Goal: Task Accomplishment & Management: Complete application form

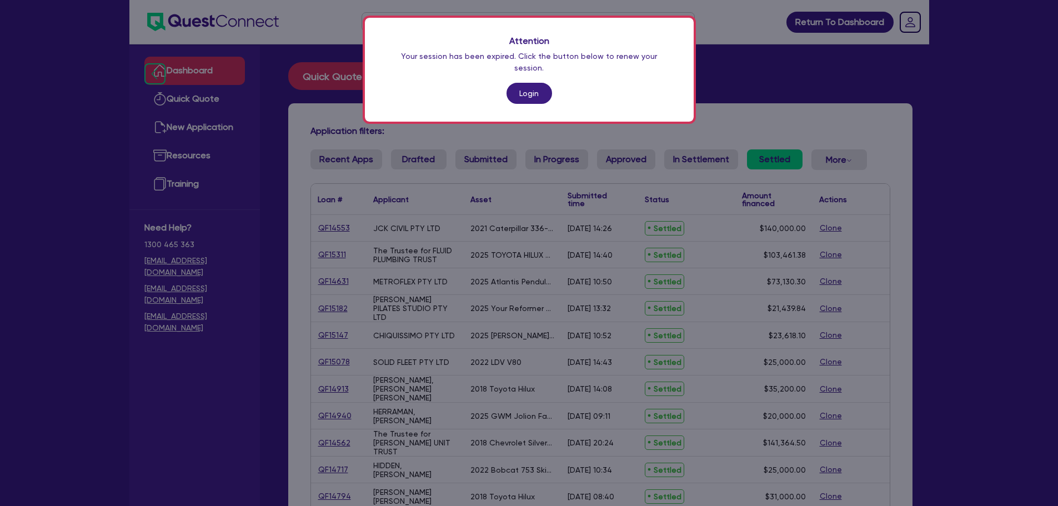
scroll to position [56, 0]
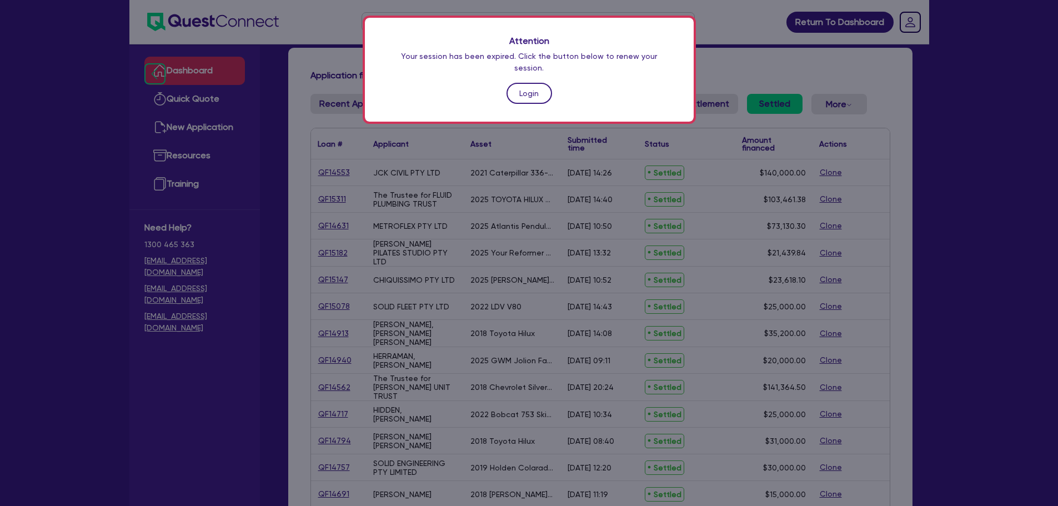
click at [534, 84] on link "Login" at bounding box center [529, 93] width 46 height 21
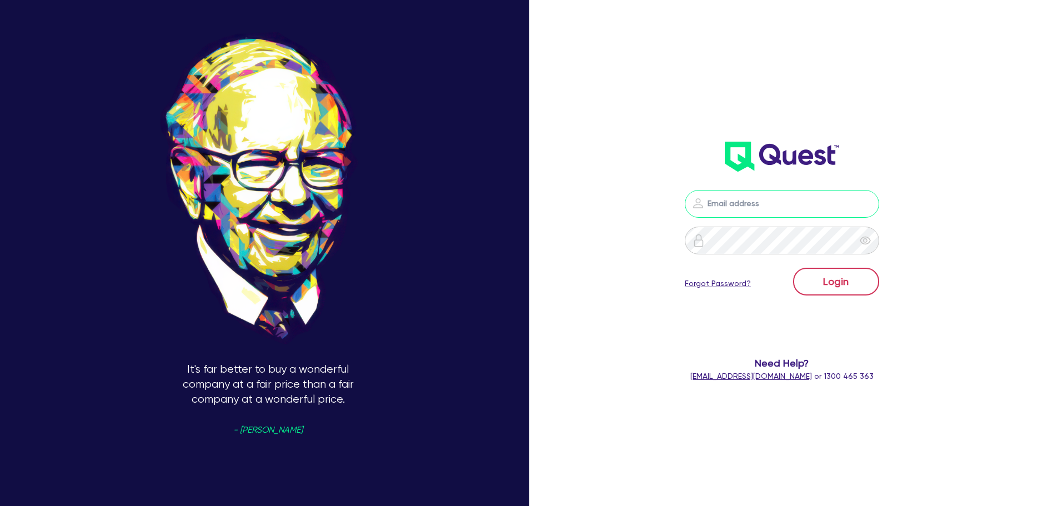
type input "sam.millard@quest.finance"
click at [835, 290] on button "Login" at bounding box center [836, 282] width 86 height 28
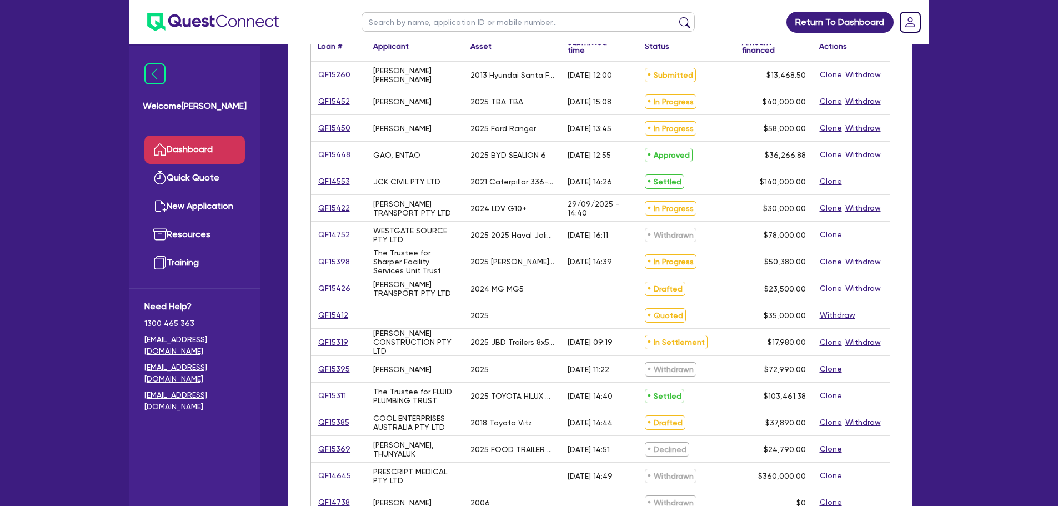
scroll to position [167, 0]
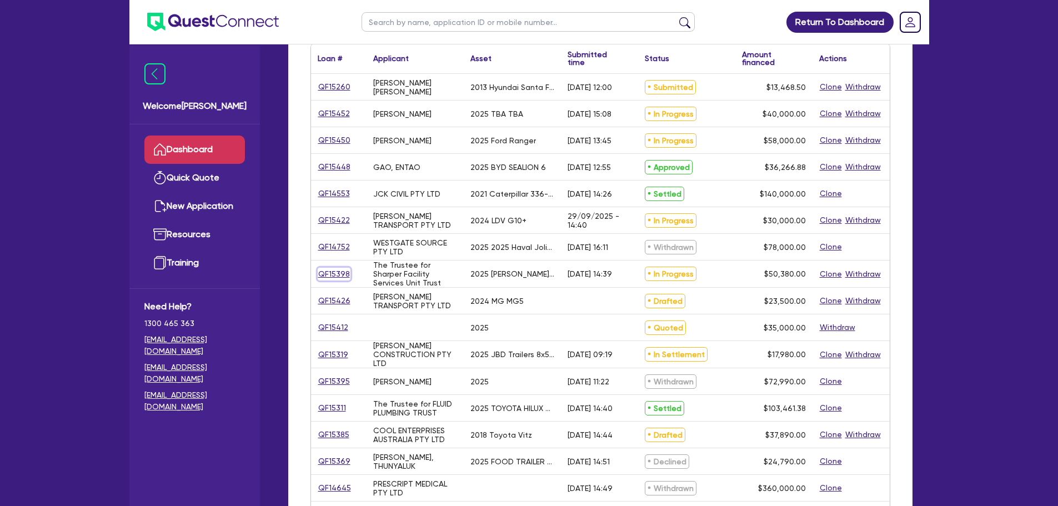
click at [331, 274] on link "QF15398" at bounding box center [334, 274] width 33 height 13
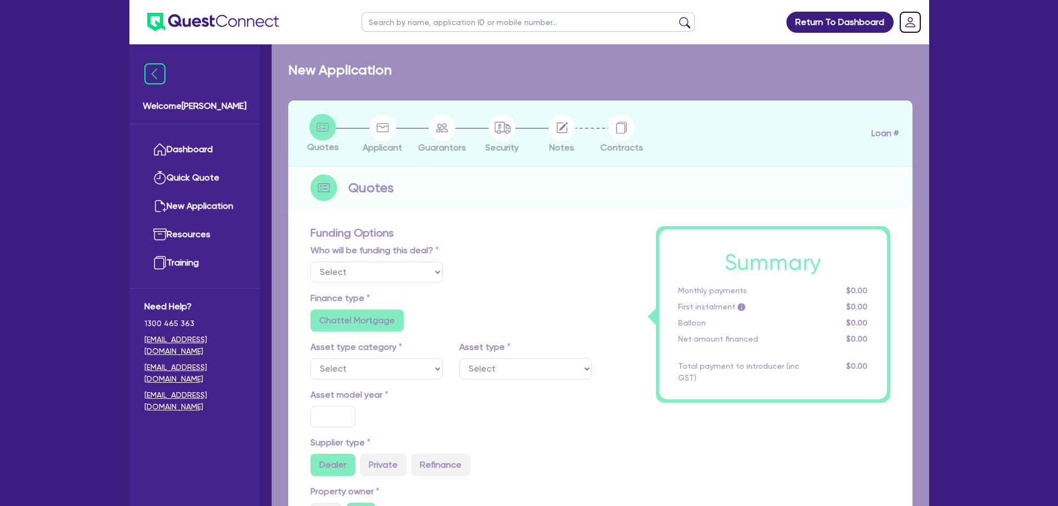
select select "Quest Finance - Own Book"
select select "SECONDARY_ASSETS"
type input "2025"
type input "50,380"
type input "10"
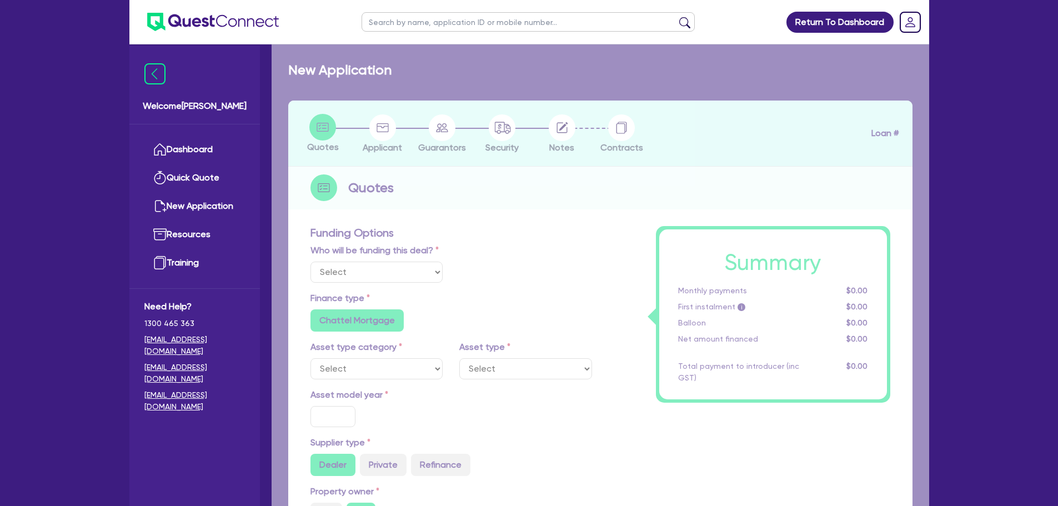
type input "5,038"
type input "17.95"
type input "900"
select select "OTHER"
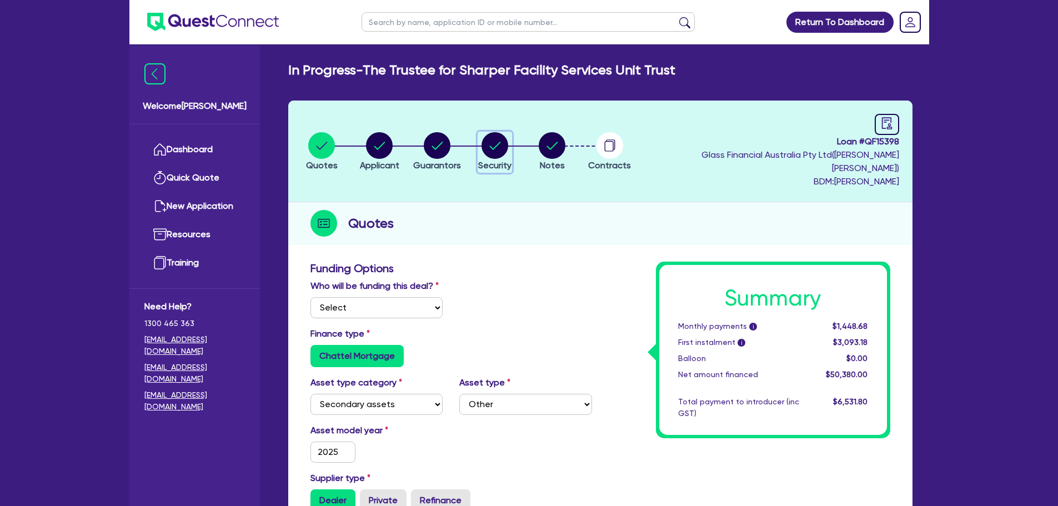
click at [508, 143] on circle "button" at bounding box center [494, 145] width 27 height 27
select select "SECONDARY_ASSETS"
select select "OTHER"
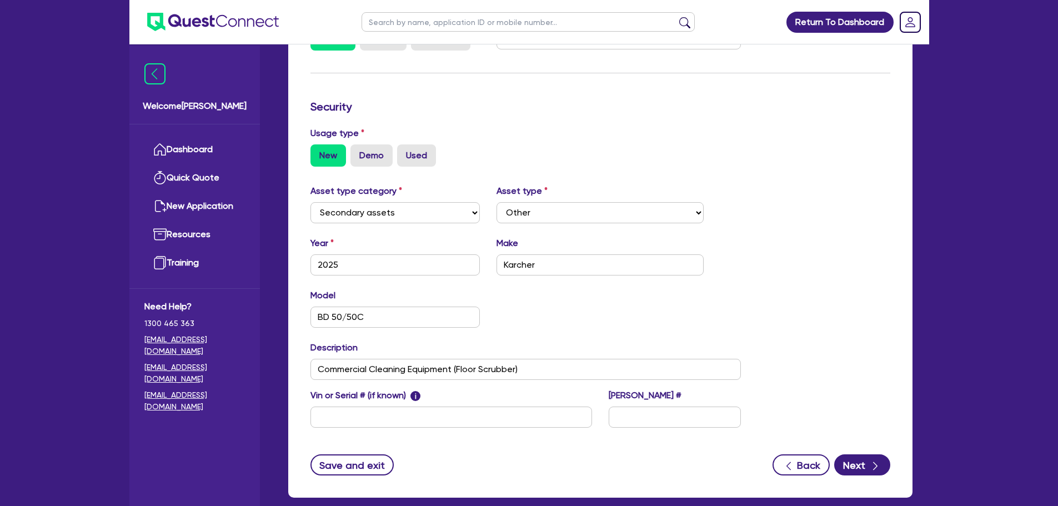
scroll to position [56, 0]
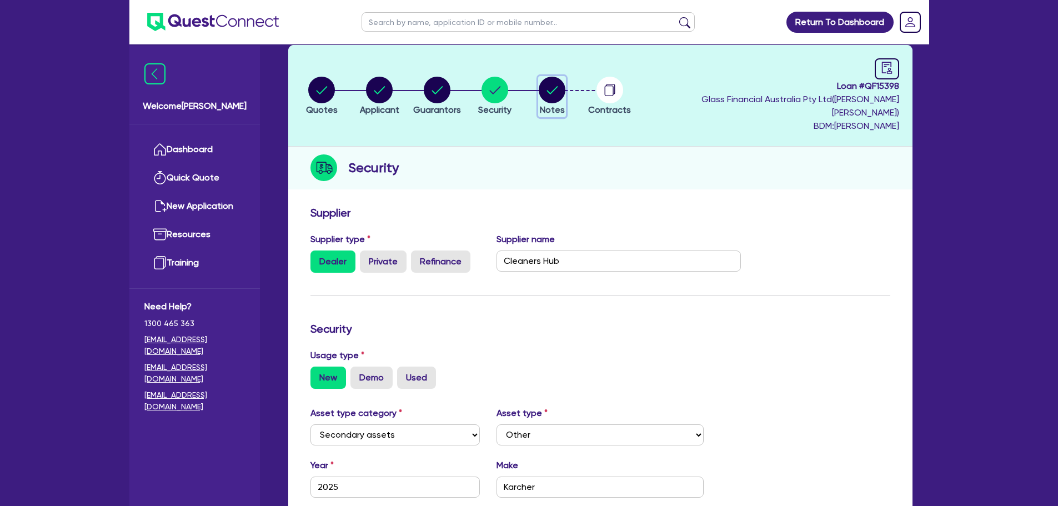
click at [554, 104] on span "Notes" at bounding box center [552, 109] width 25 height 11
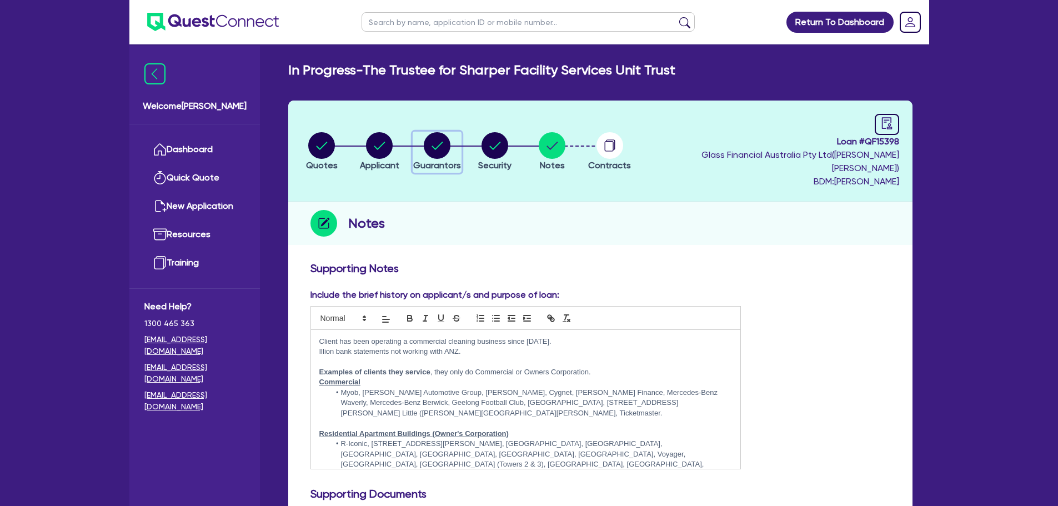
click at [432, 138] on circle "button" at bounding box center [437, 145] width 27 height 27
select select "MR"
select select "VIC"
select select "SINGLE"
select select "CASH"
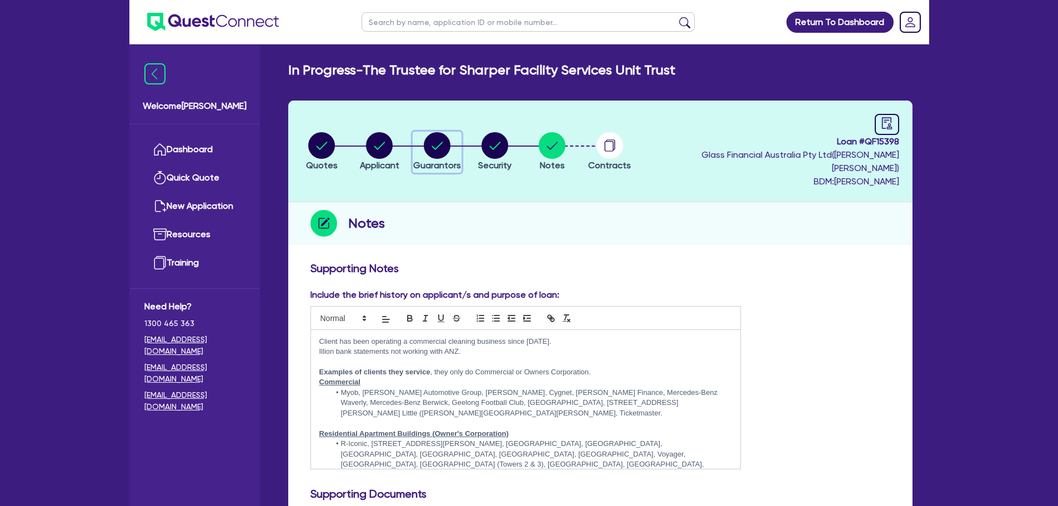
select select "VEHICLE"
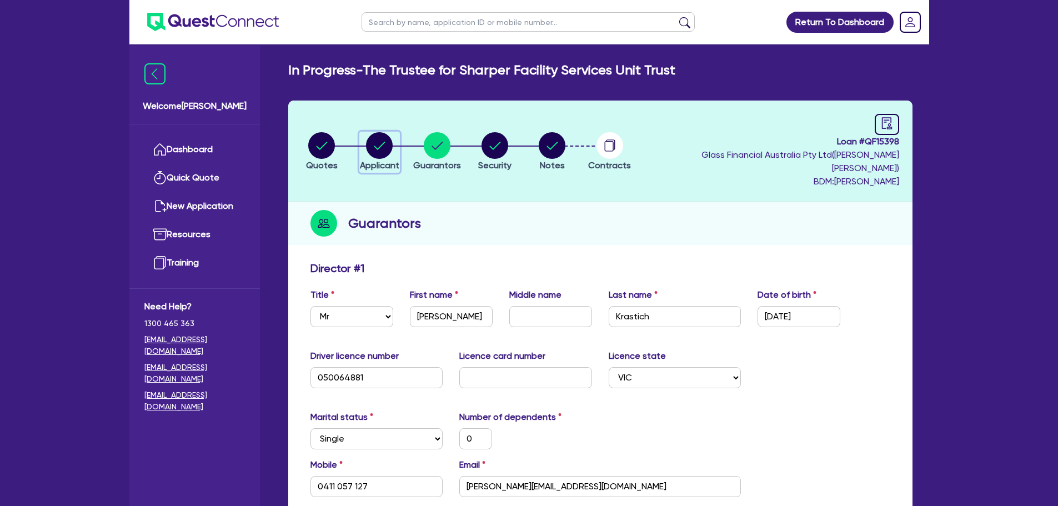
click at [393, 141] on circle "button" at bounding box center [379, 145] width 27 height 27
select select "TRUST"
select select "COMPANY"
select select "ADMINISTRATIVE_SUPPORT"
select select "DOMESTIC_COMMERCIAL_CLEANING"
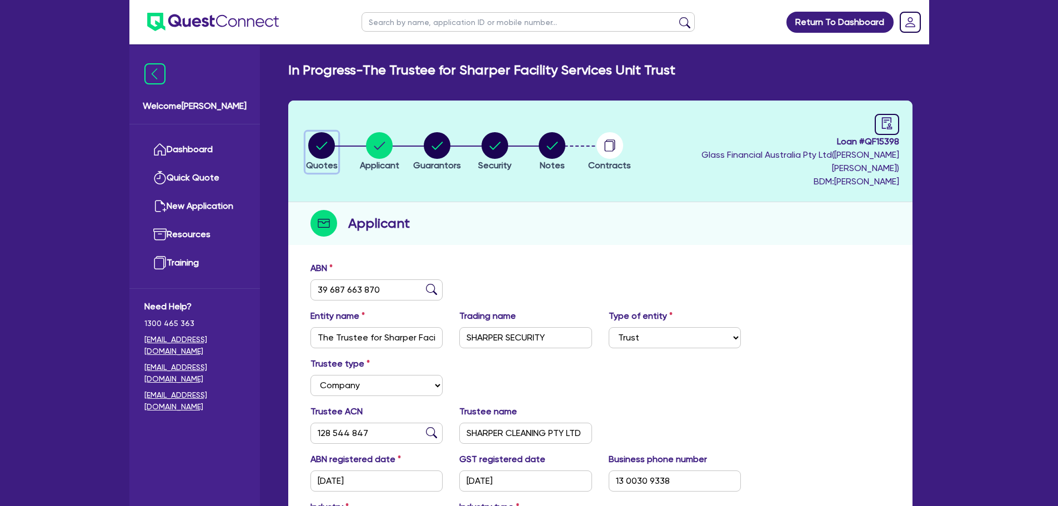
click at [320, 145] on circle "button" at bounding box center [321, 145] width 27 height 27
select select "Quest Finance - Own Book"
select select "SECONDARY_ASSETS"
select select "OTHER"
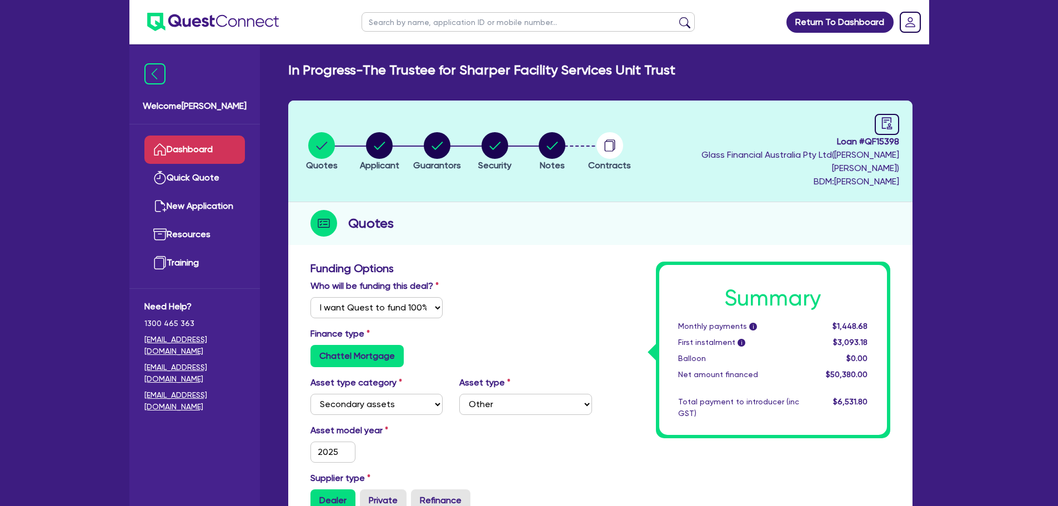
click at [230, 152] on link "Dashboard" at bounding box center [194, 149] width 100 height 28
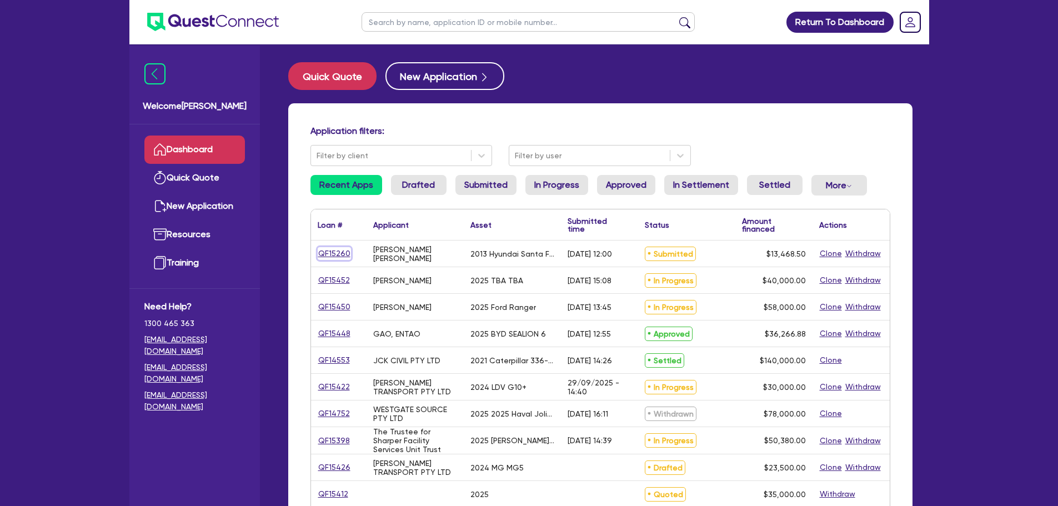
click at [334, 251] on link "QF15260" at bounding box center [334, 253] width 33 height 13
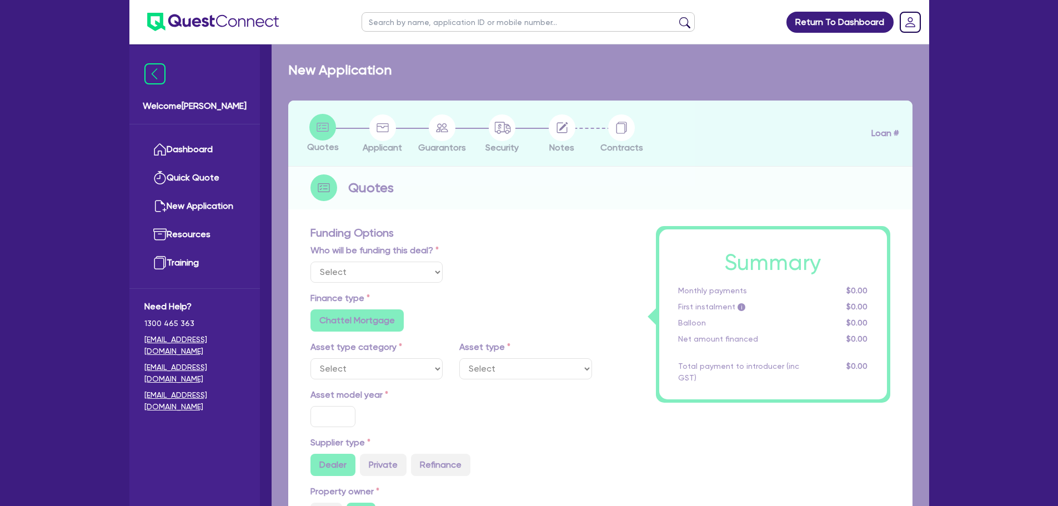
select select "Quest Finance - Own Book"
select select "CARS_AND_LIGHT_TRUCKS"
type input "2013"
type input "14,965"
type input "1,496.5"
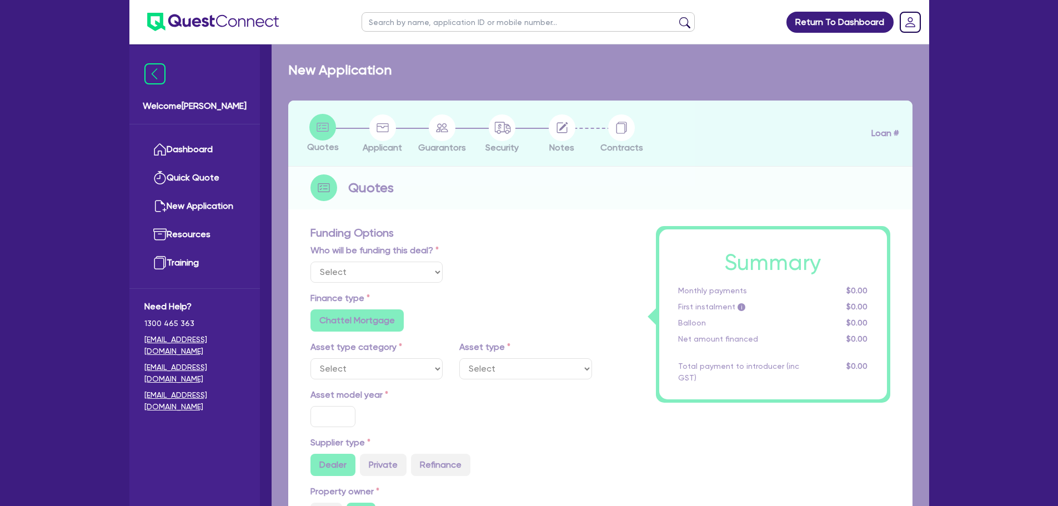
type input "3"
type input "404.06"
type input "17.95"
type input "900"
select select "PASSENGER_VEHICLES"
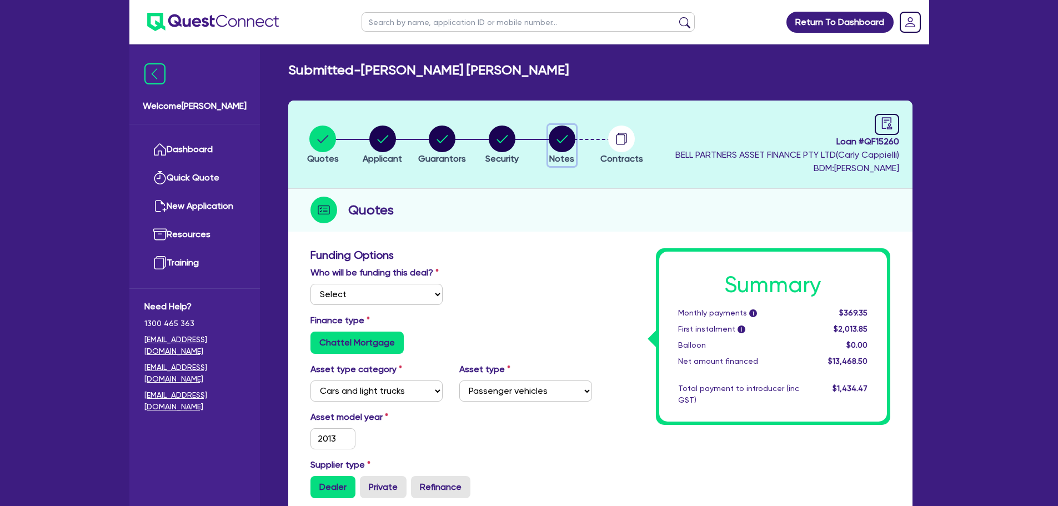
click at [574, 138] on circle "button" at bounding box center [562, 138] width 27 height 27
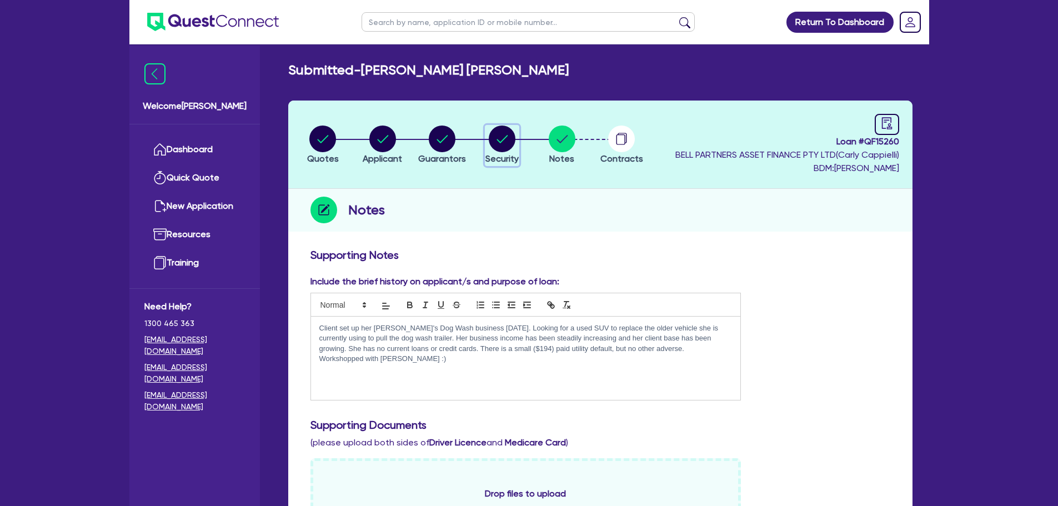
click at [512, 149] on icon "button" at bounding box center [502, 138] width 27 height 27
select select "CARS_AND_LIGHT_TRUCKS"
select select "PASSENGER_VEHICLES"
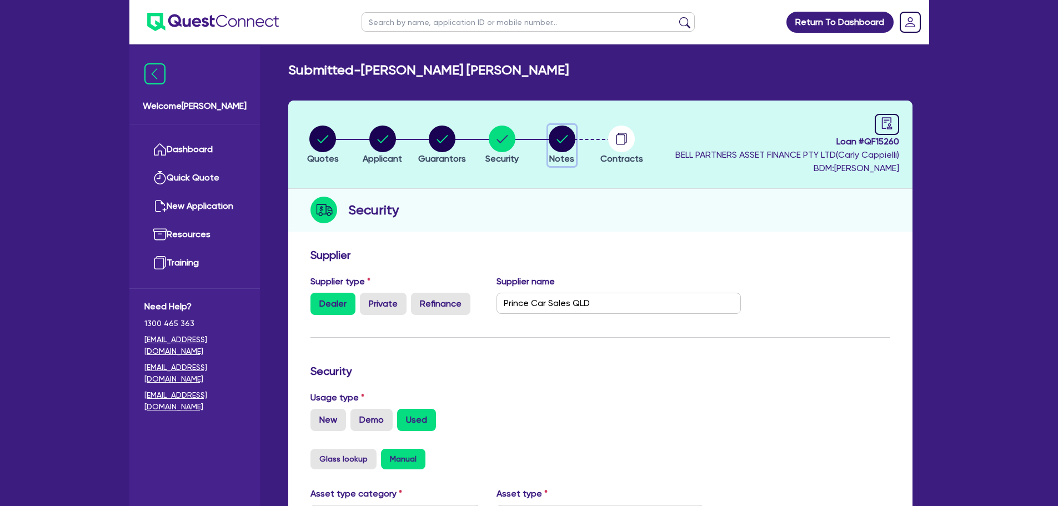
click at [569, 148] on circle "button" at bounding box center [562, 138] width 27 height 27
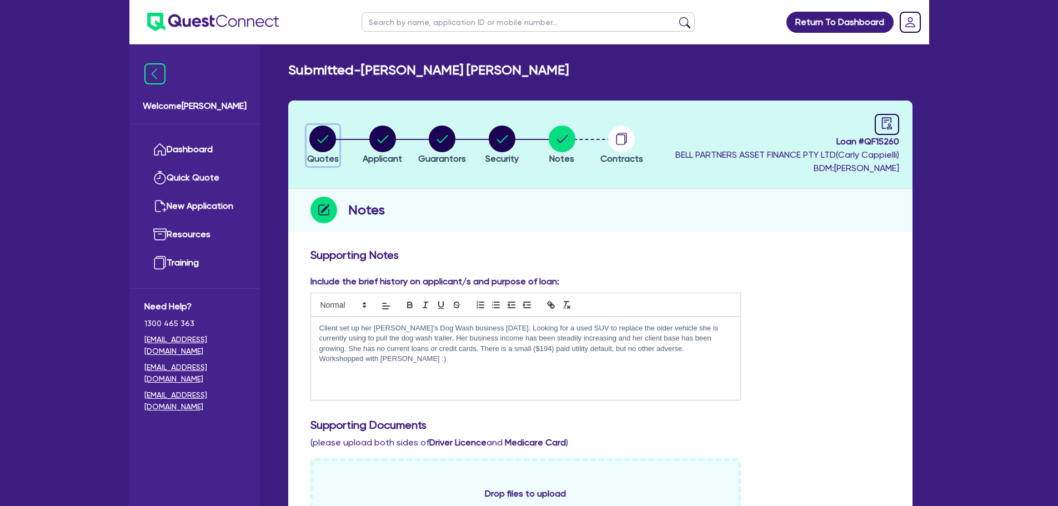
click at [324, 145] on circle "button" at bounding box center [322, 138] width 27 height 27
select select "Quest Finance - Own Book"
select select "CARS_AND_LIGHT_TRUCKS"
select select "PASSENGER_VEHICLES"
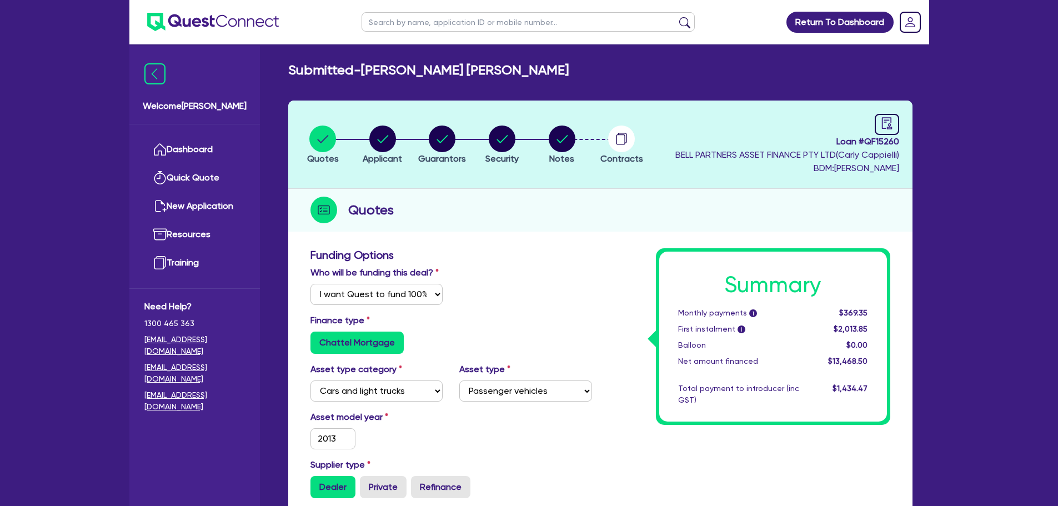
click at [213, 134] on ul "Dashboard Quick Quote New Application Ref Company Ref Salesperson Resources Tra…" at bounding box center [194, 206] width 130 height 164
click at [197, 142] on link "Dashboard" at bounding box center [194, 149] width 100 height 28
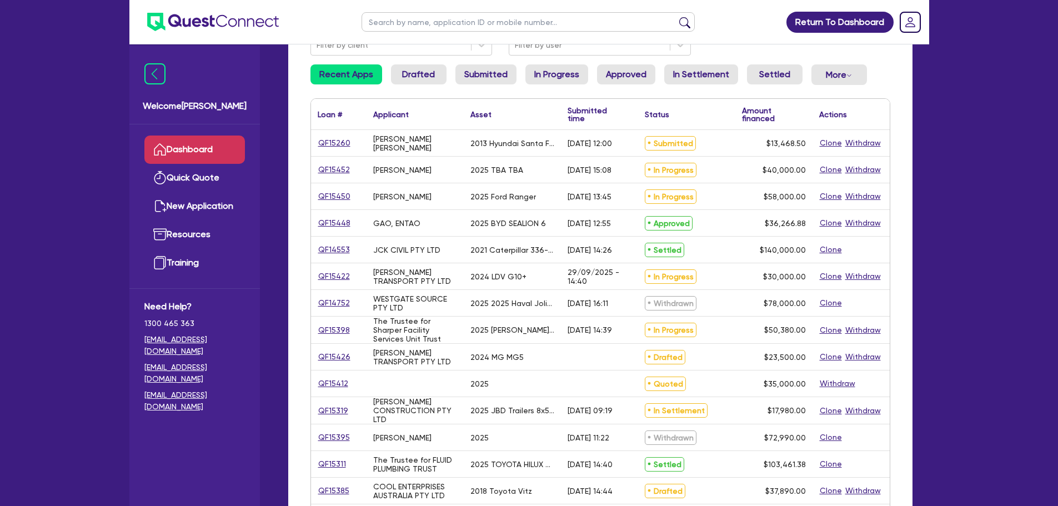
scroll to position [111, 0]
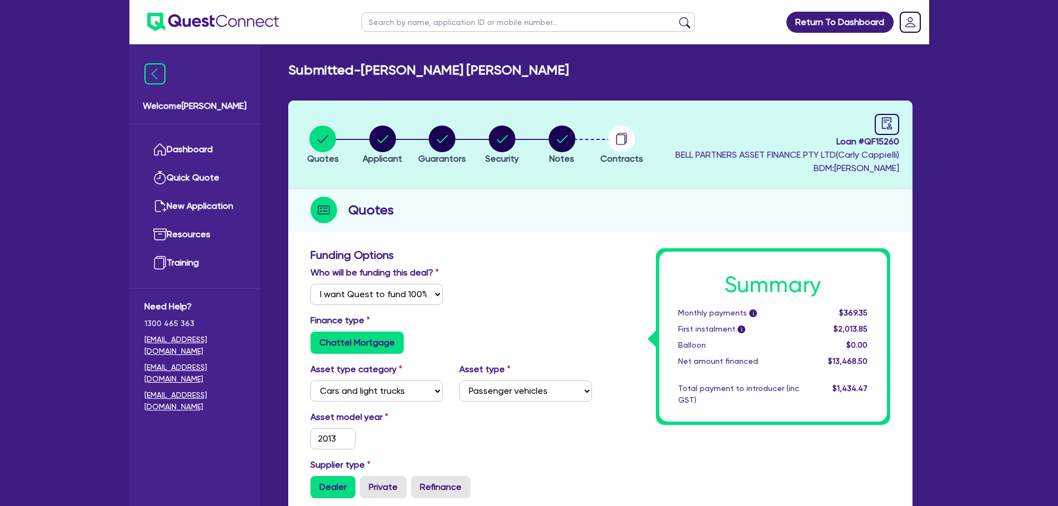
select select "Quest Finance - Own Book"
select select "CARS_AND_LIGHT_TRUCKS"
select select "PASSENGER_VEHICLES"
drag, startPoint x: 862, startPoint y: 139, endPoint x: 900, endPoint y: 148, distance: 38.9
click at [900, 148] on header "Quotes Applicant [GEOGRAPHIC_DATA] Security Notes Contracts Loan # QF15260 BELL…" at bounding box center [600, 144] width 624 height 88
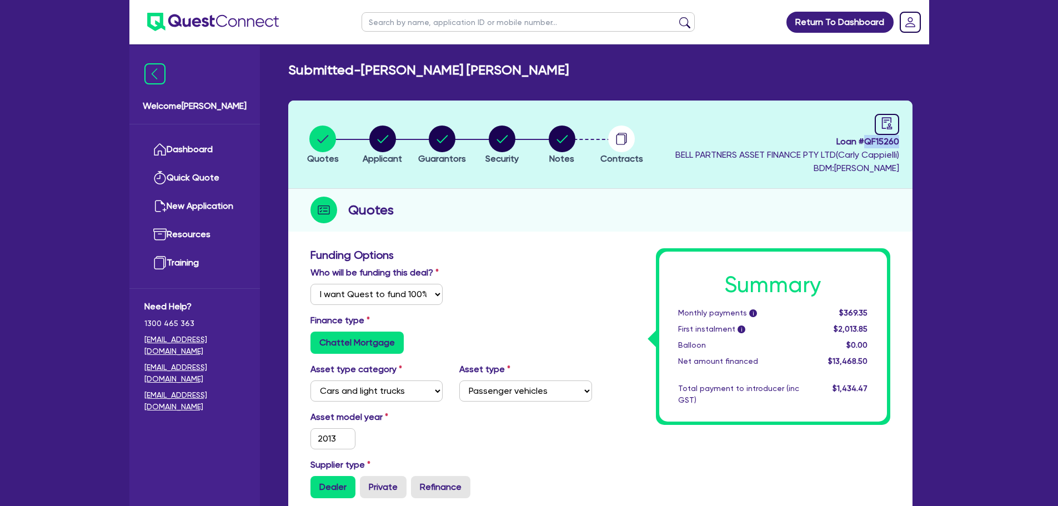
copy span "QF15260"
click at [564, 148] on circle "button" at bounding box center [562, 138] width 27 height 27
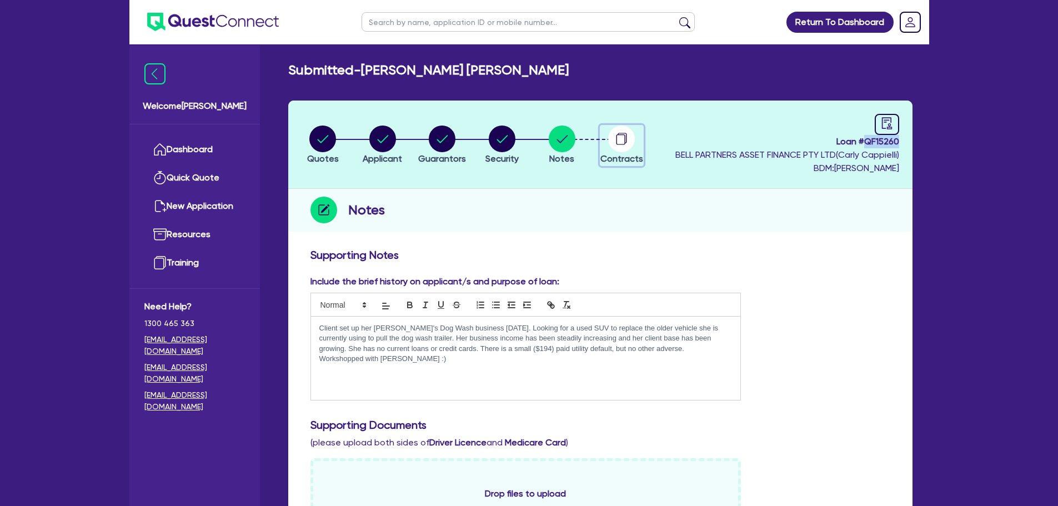
click at [623, 142] on circle "button" at bounding box center [621, 138] width 27 height 27
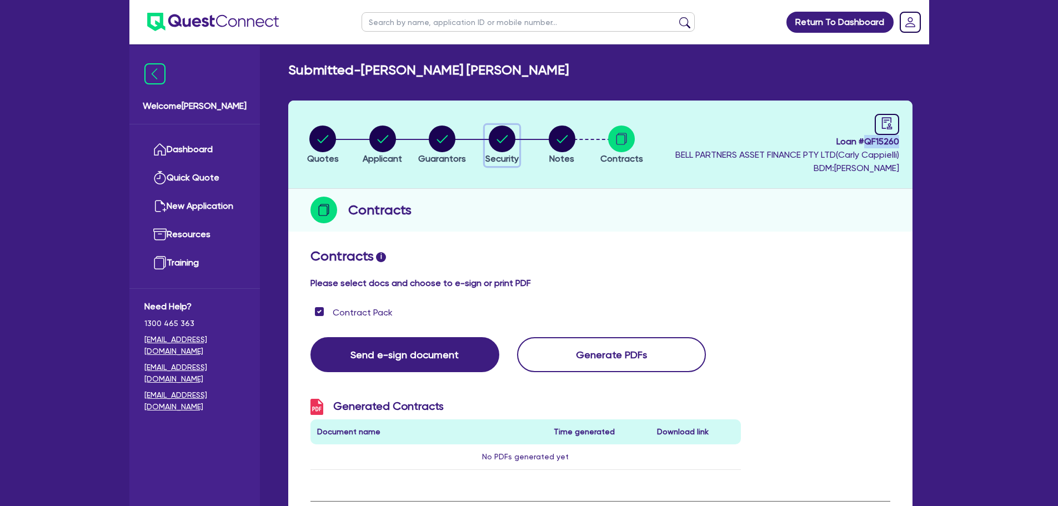
click at [502, 144] on circle "button" at bounding box center [502, 138] width 27 height 27
select select "CARS_AND_LIGHT_TRUCKS"
select select "PASSENGER_VEHICLES"
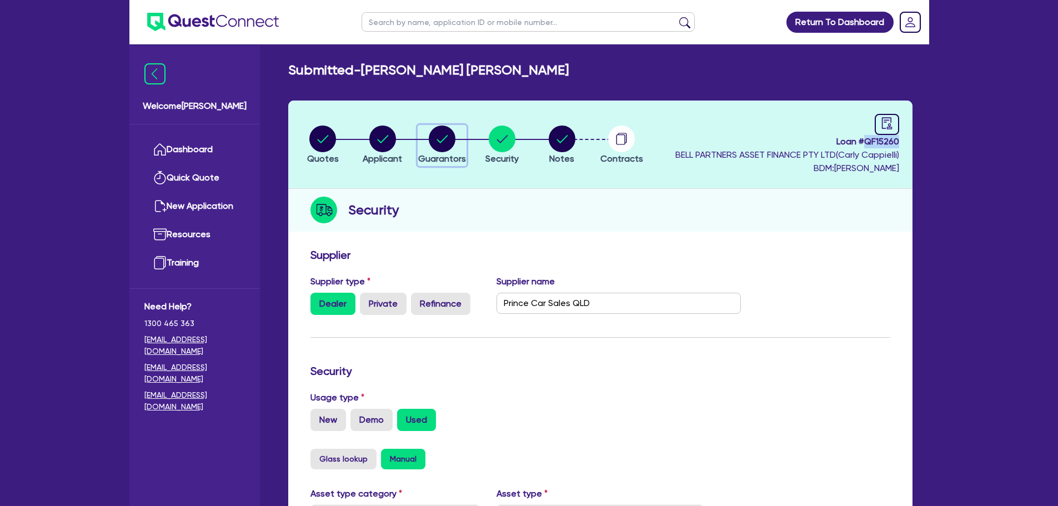
click at [428, 147] on div "button" at bounding box center [442, 138] width 48 height 27
select select "MS"
select select "QLD"
select select "SINGLE"
select select "CASH"
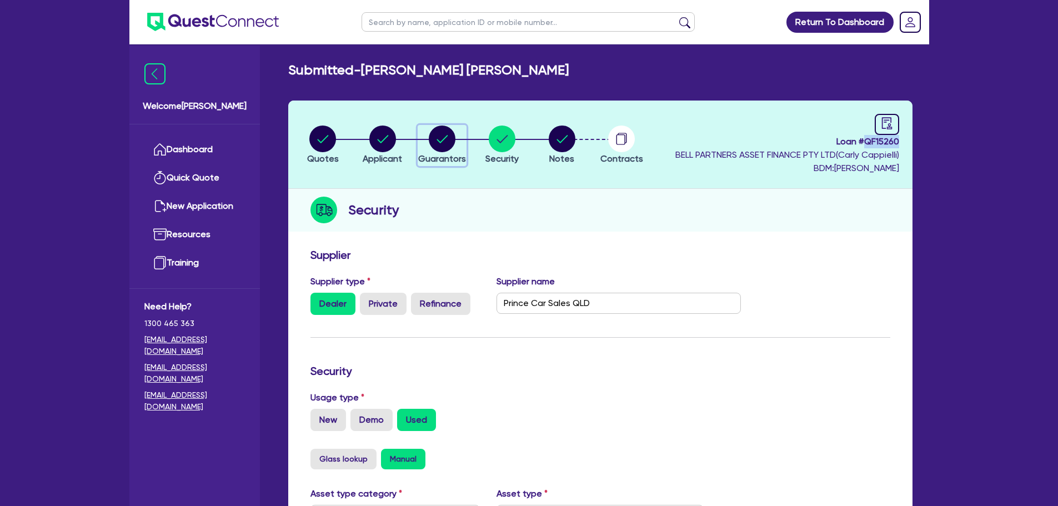
select select "VEHICLE"
select select "TRAILER"
select select "HOUSEHOLD_PERSONAL"
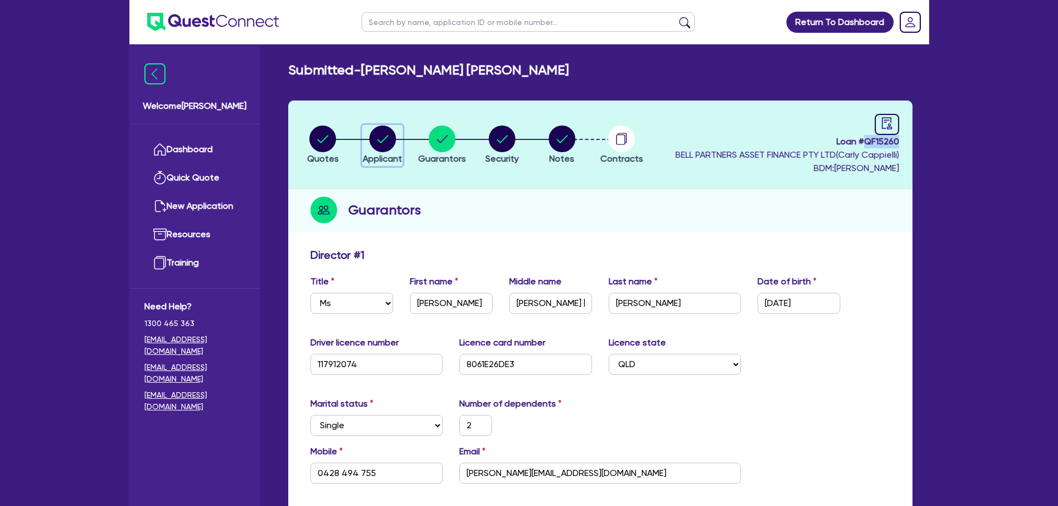
click at [380, 140] on circle "button" at bounding box center [382, 138] width 27 height 27
select select "SOLE_TRADER"
select select "RETAIL_WHOLESALE_TRADE"
select select "PERSONAL_ACCESSORIES"
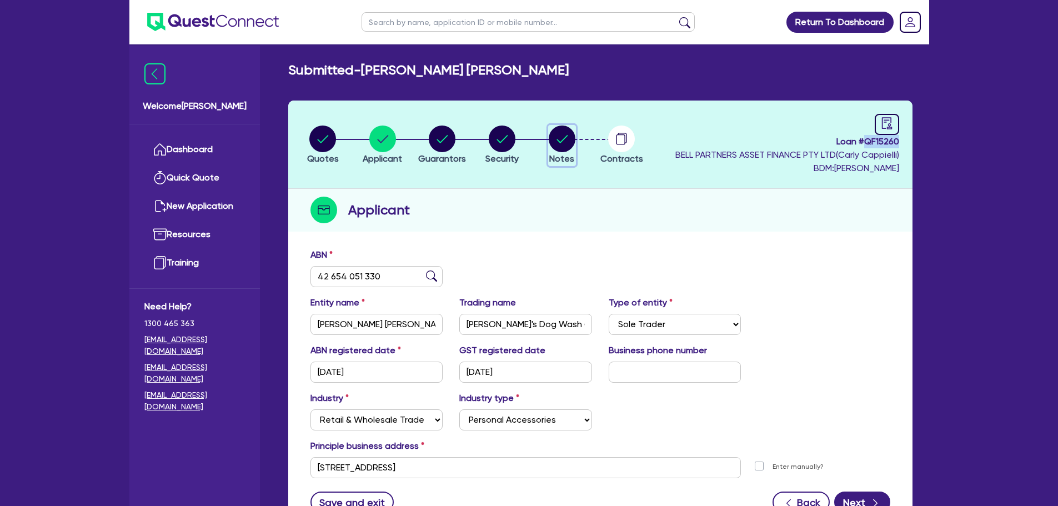
click at [565, 138] on icon "button" at bounding box center [561, 139] width 11 height 8
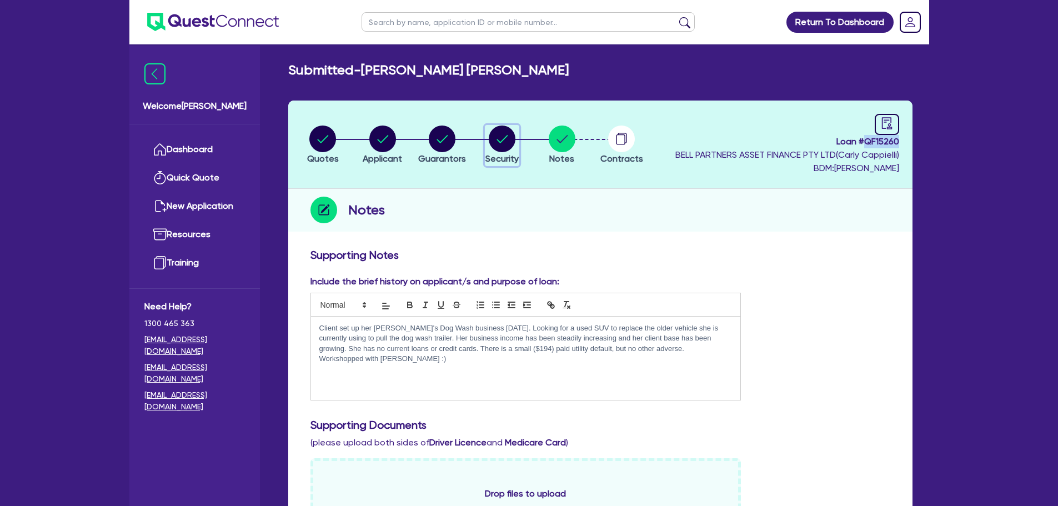
click at [499, 127] on circle "button" at bounding box center [502, 138] width 27 height 27
select select "CARS_AND_LIGHT_TRUCKS"
select select "PASSENGER_VEHICLES"
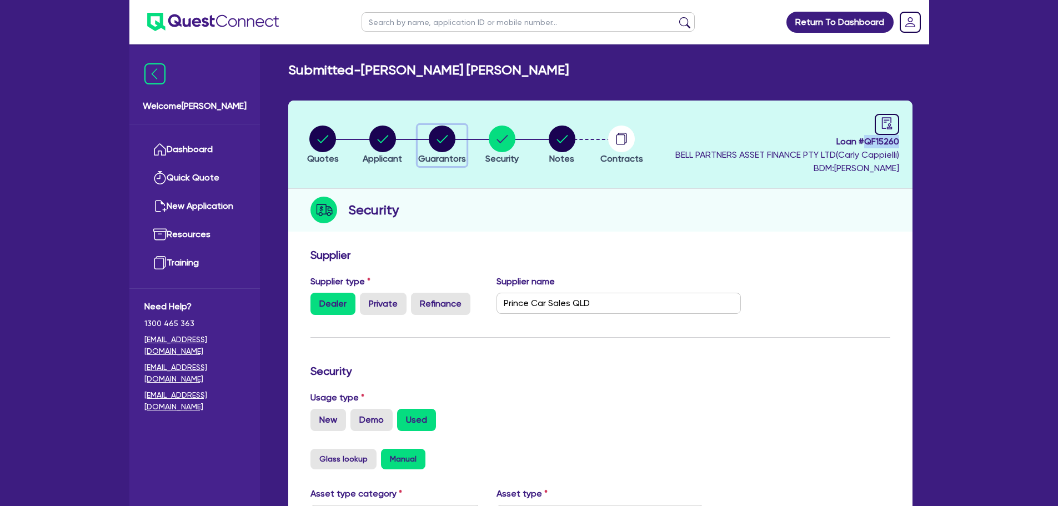
click at [449, 131] on circle "button" at bounding box center [442, 138] width 27 height 27
select select "MS"
select select "QLD"
select select "SINGLE"
select select "CASH"
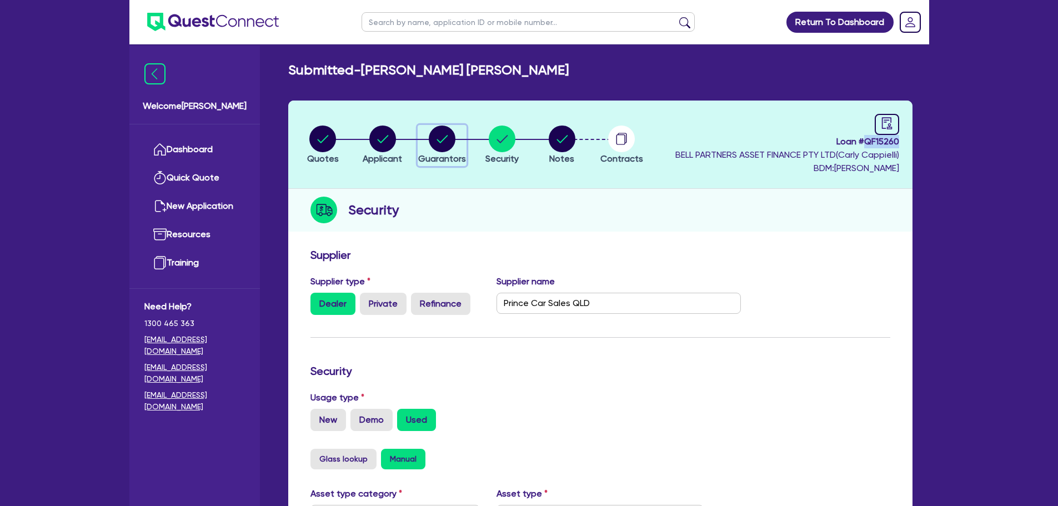
select select "VEHICLE"
select select "TRAILER"
select select "HOUSEHOLD_PERSONAL"
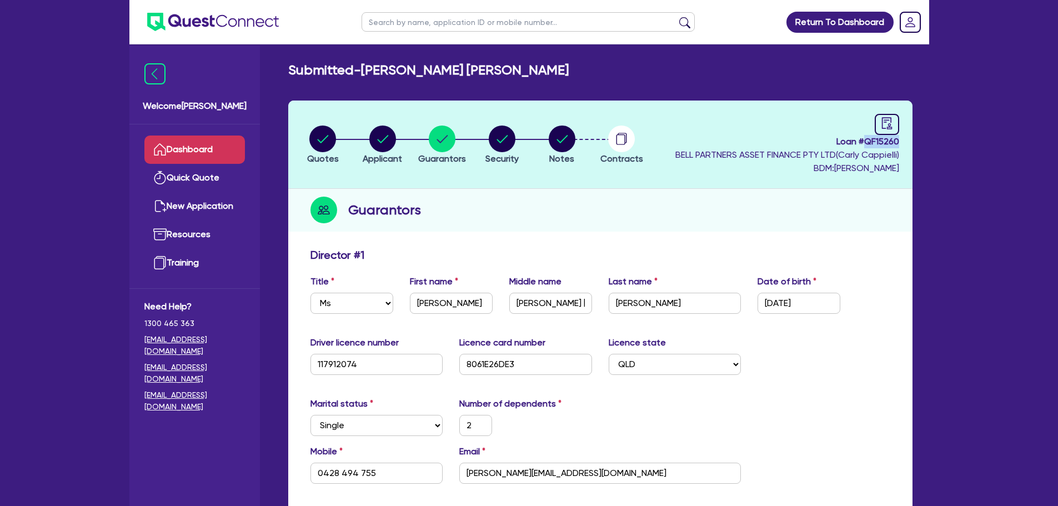
click at [194, 136] on link "Dashboard" at bounding box center [194, 149] width 100 height 28
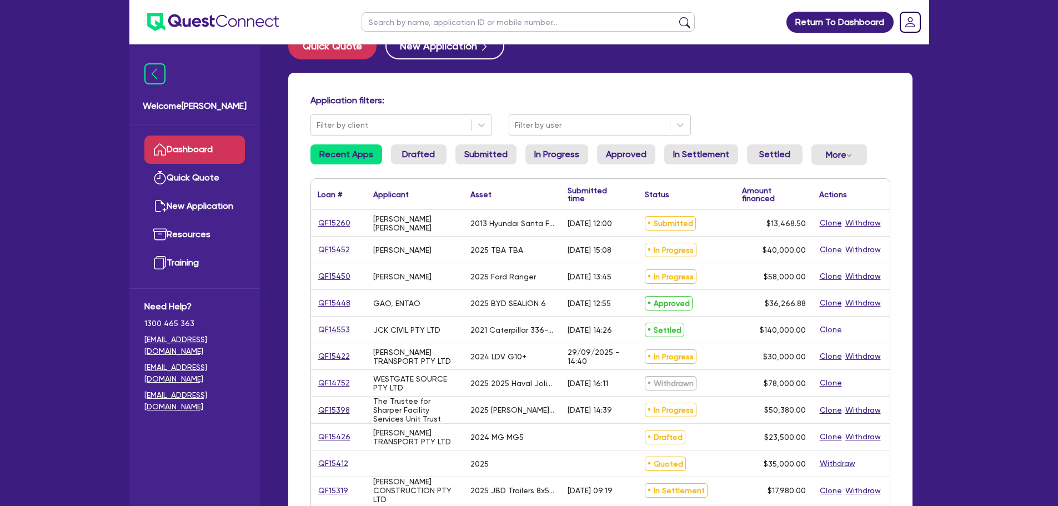
scroll to position [56, 0]
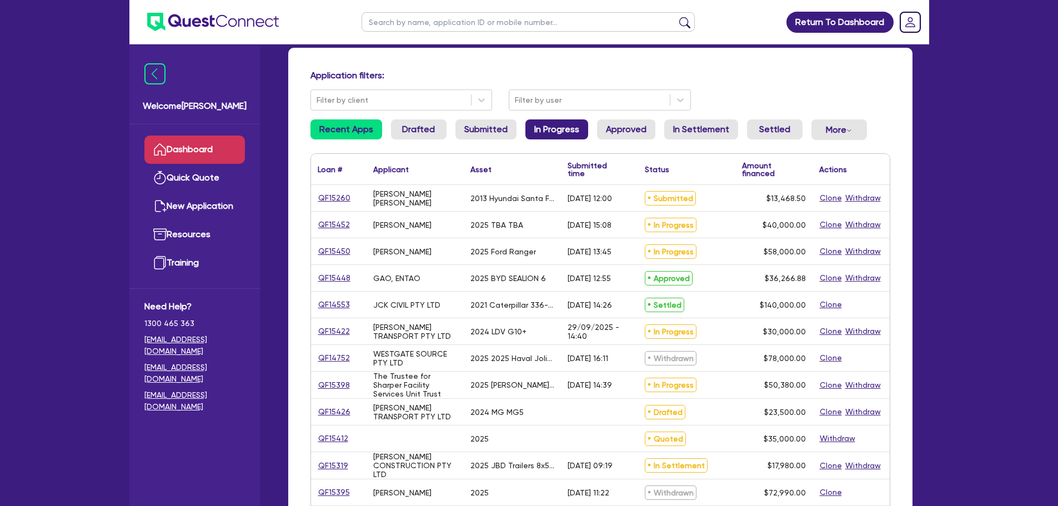
click at [575, 127] on link "In Progress" at bounding box center [556, 129] width 63 height 20
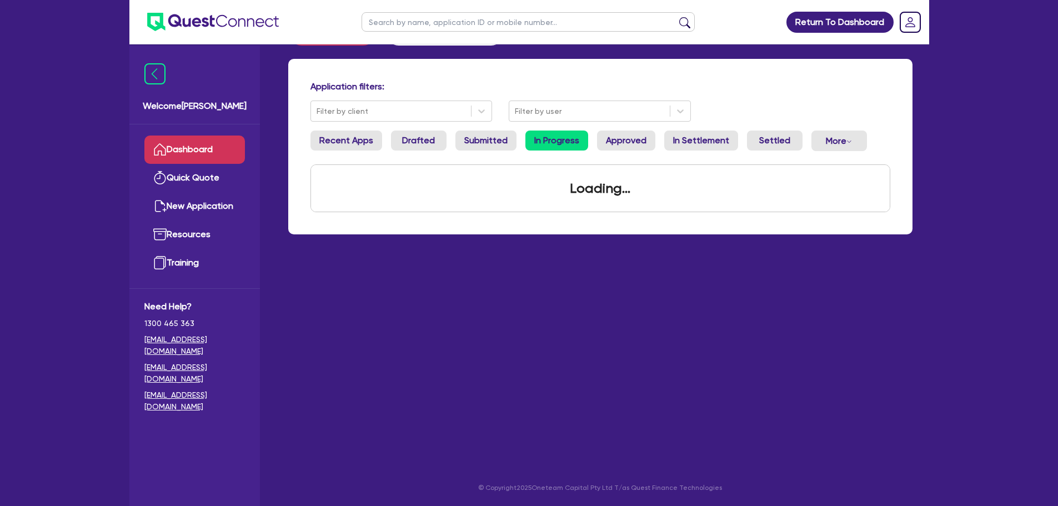
click at [615, 125] on div "Application filters: Filter by client Filter by user Recent Apps Drafted Submit…" at bounding box center [600, 146] width 624 height 175
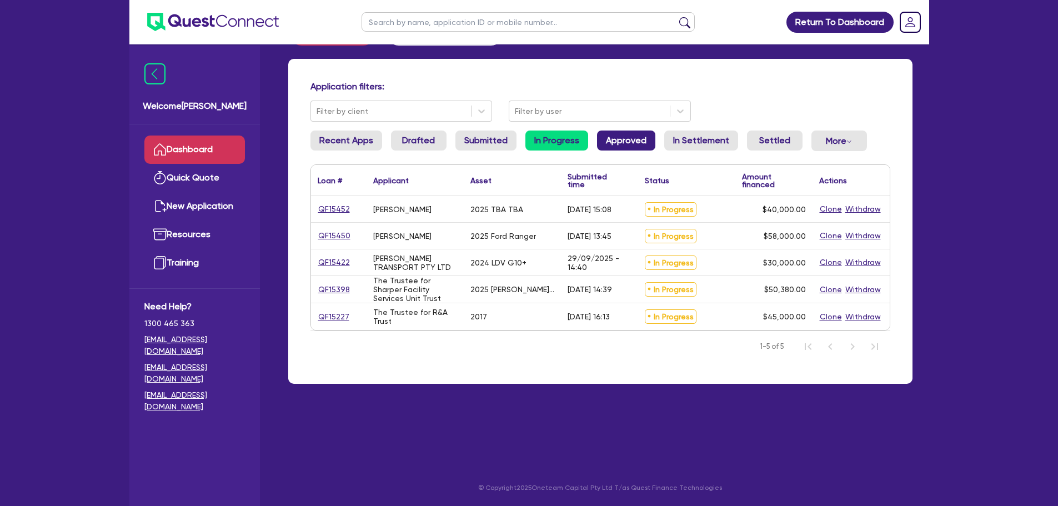
click at [618, 141] on link "Approved" at bounding box center [626, 140] width 58 height 20
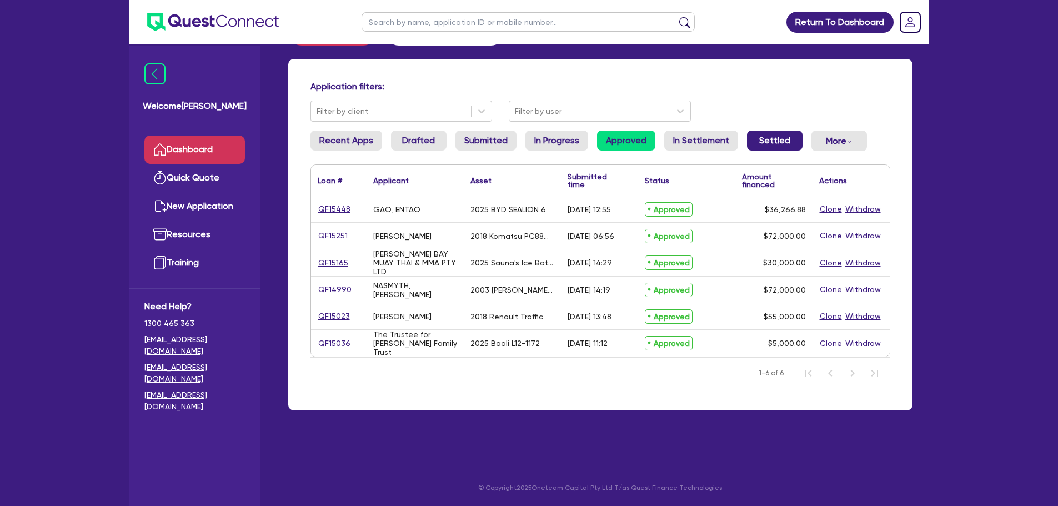
click at [758, 143] on link "Settled" at bounding box center [775, 140] width 56 height 20
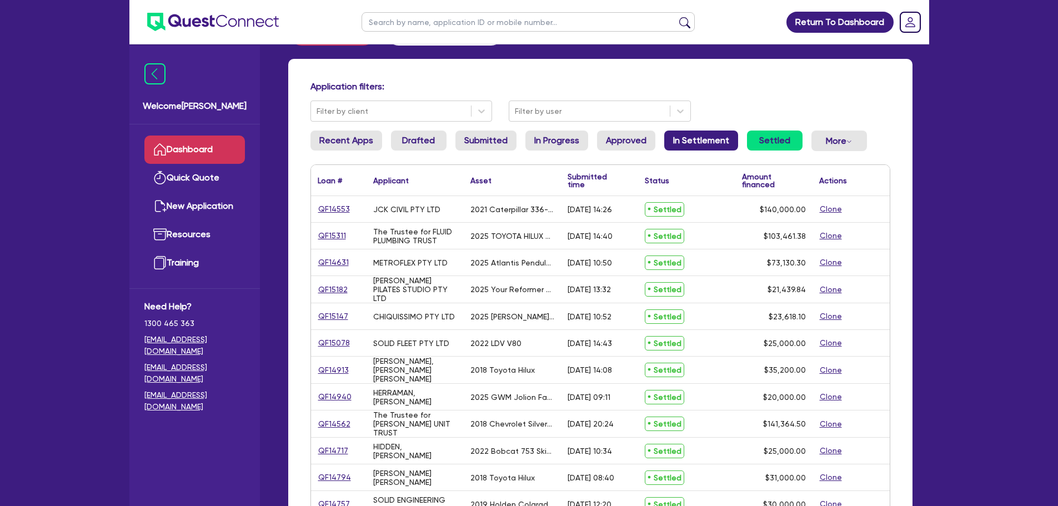
click at [712, 144] on link "In Settlement" at bounding box center [701, 140] width 74 height 20
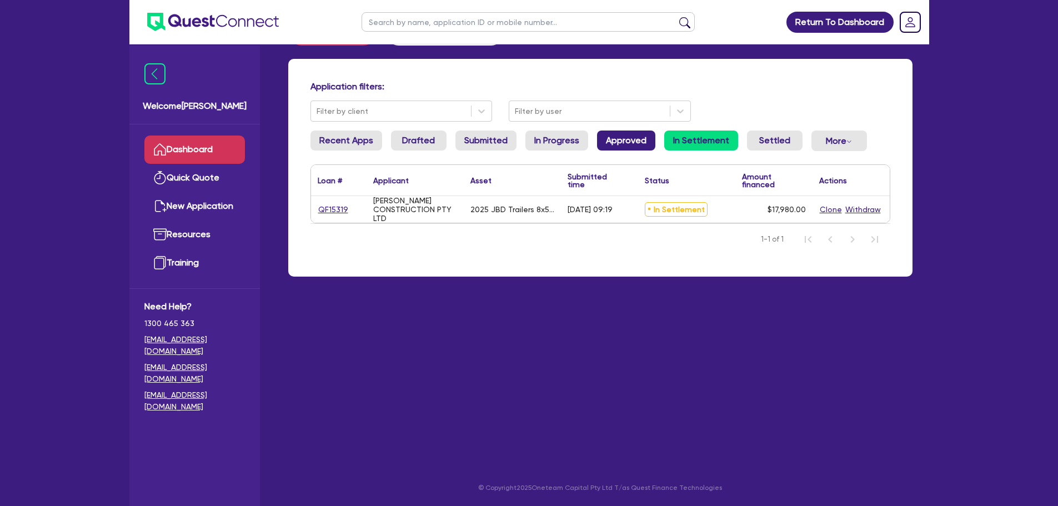
click at [618, 139] on link "Approved" at bounding box center [626, 140] width 58 height 20
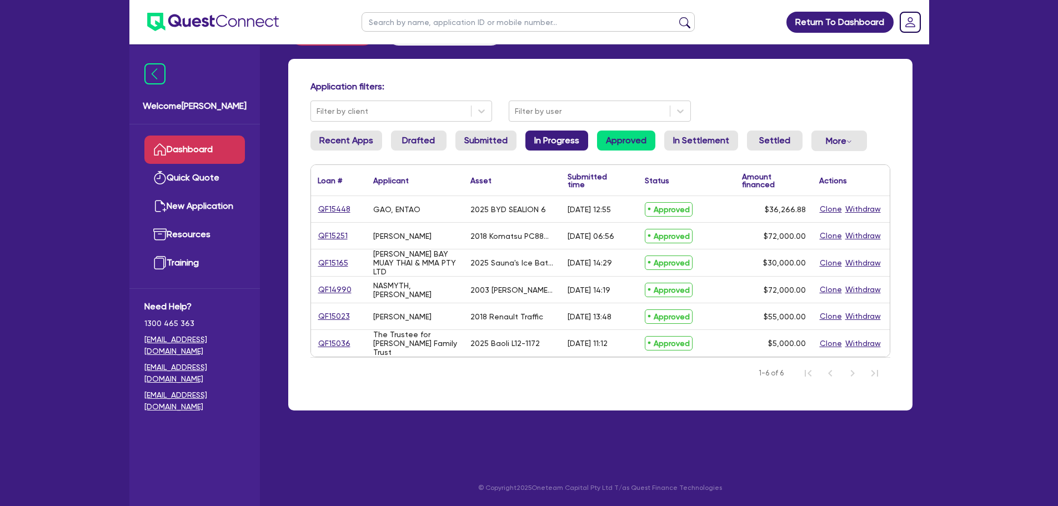
click at [554, 138] on link "In Progress" at bounding box center [556, 140] width 63 height 20
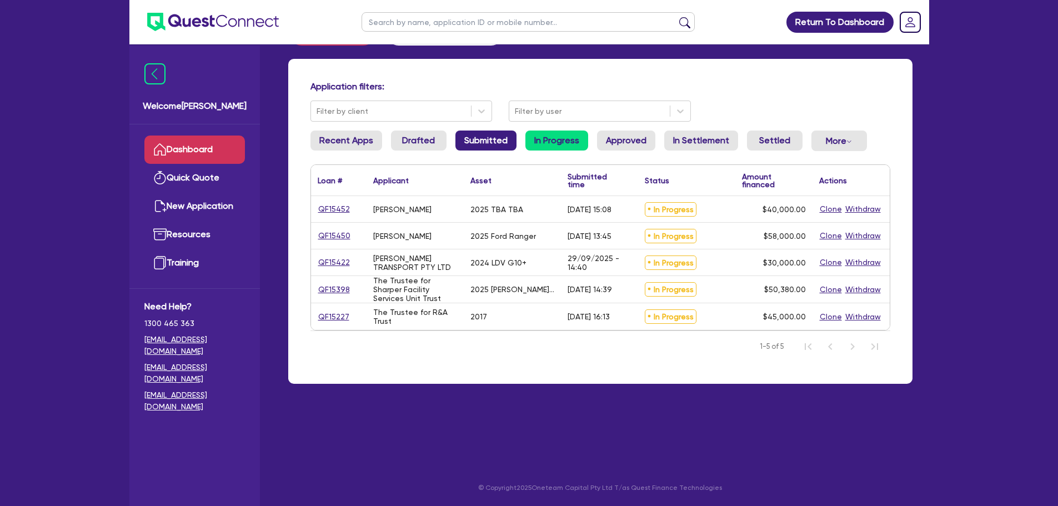
click at [492, 138] on link "Submitted" at bounding box center [485, 140] width 61 height 20
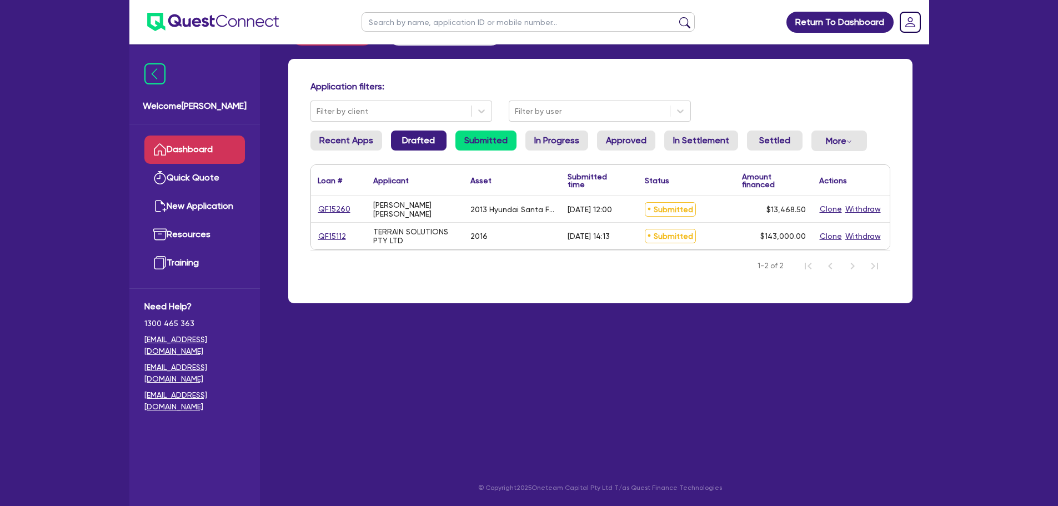
click at [436, 143] on link "Drafted" at bounding box center [419, 140] width 56 height 20
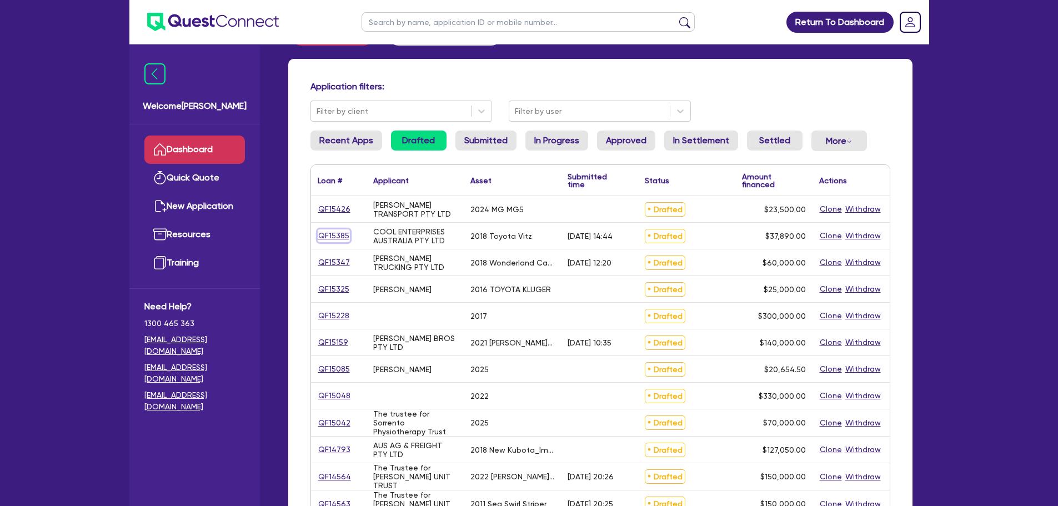
click at [328, 232] on link "QF15385" at bounding box center [334, 235] width 32 height 13
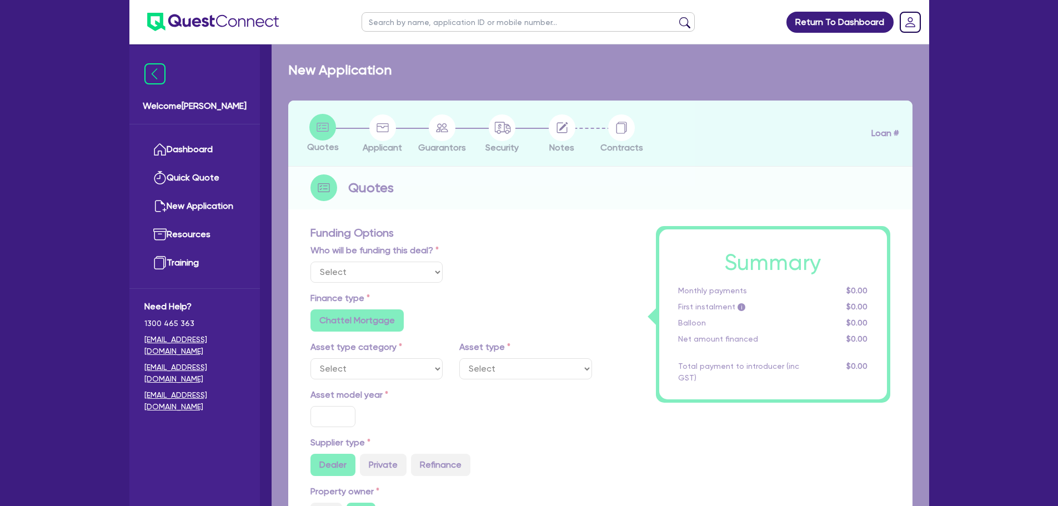
select select "Quest Finance - Own Book"
select select "CARS_AND_LIGHT_TRUCKS"
type input "2018"
type input "44,890"
type input "7,000"
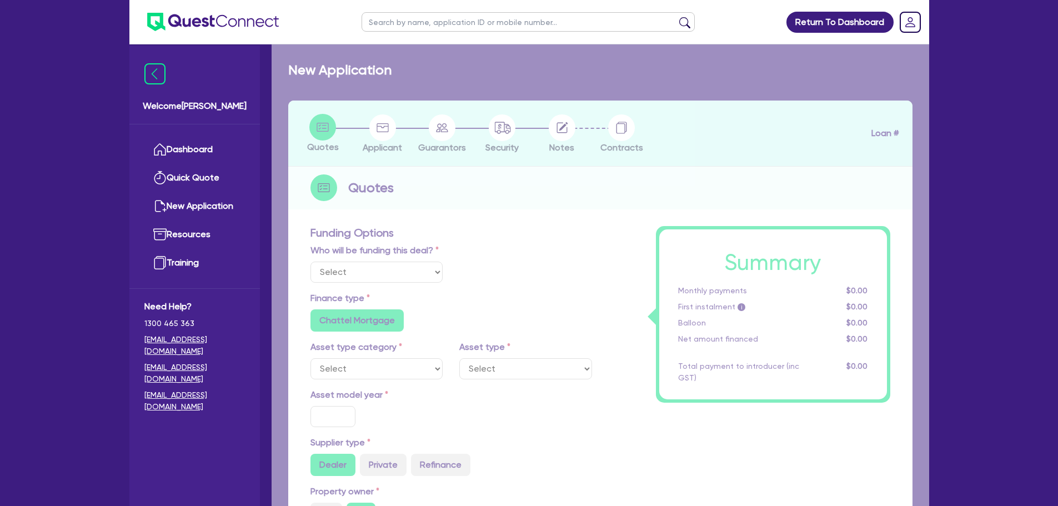
type input "10"
type input "3,789"
type input "17"
type input "990"
select select "PASSENGER_VEHICLES"
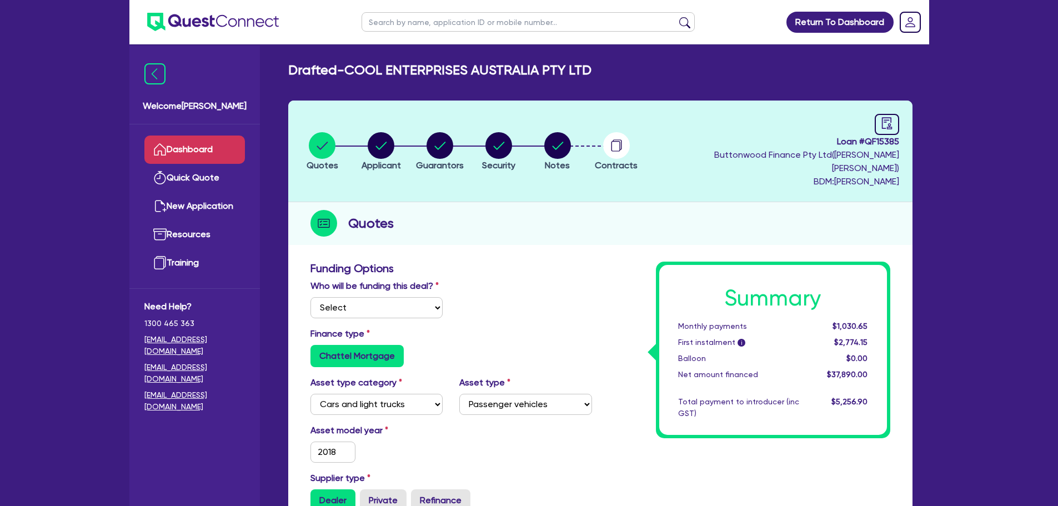
click at [232, 147] on link "Dashboard" at bounding box center [194, 149] width 100 height 28
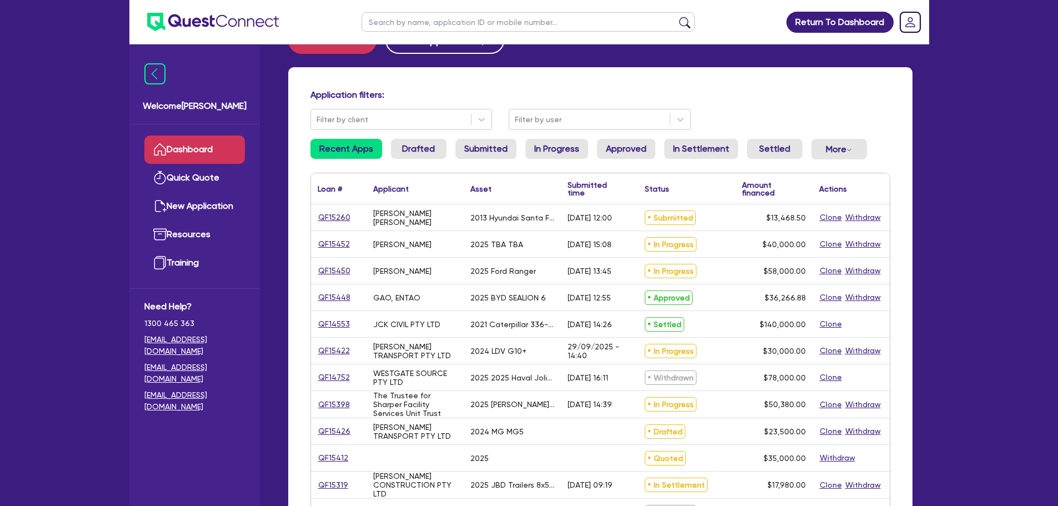
scroll to position [56, 0]
